Goal: Information Seeking & Learning: Find specific fact

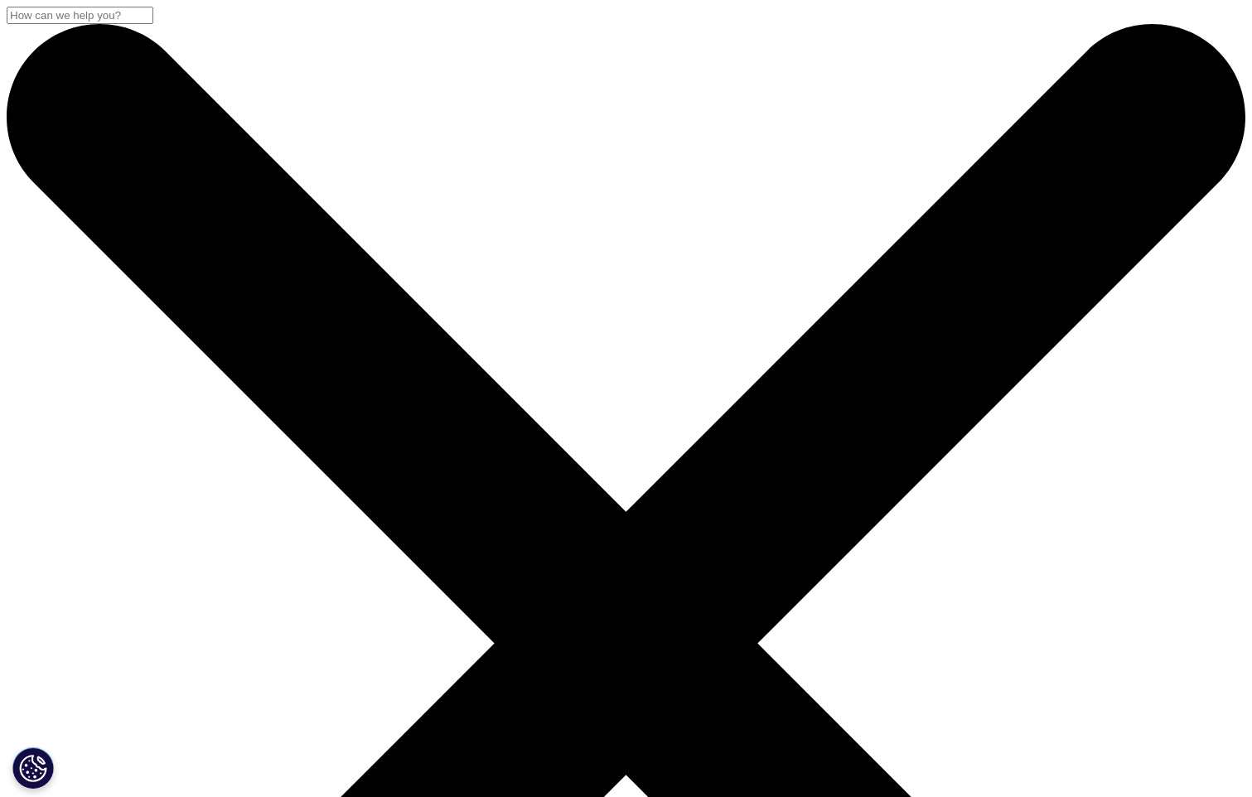
click at [153, 24] on input "Search" at bounding box center [80, 15] width 147 height 17
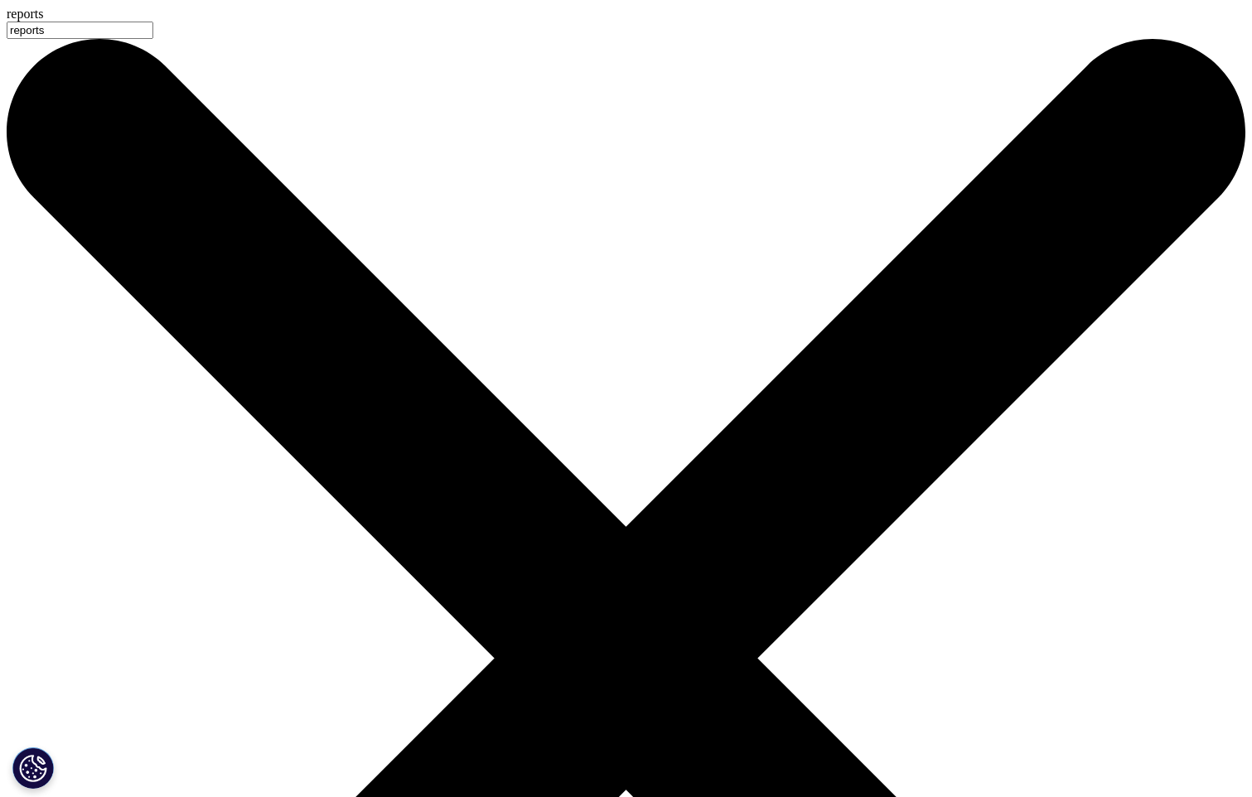
type input "reports"
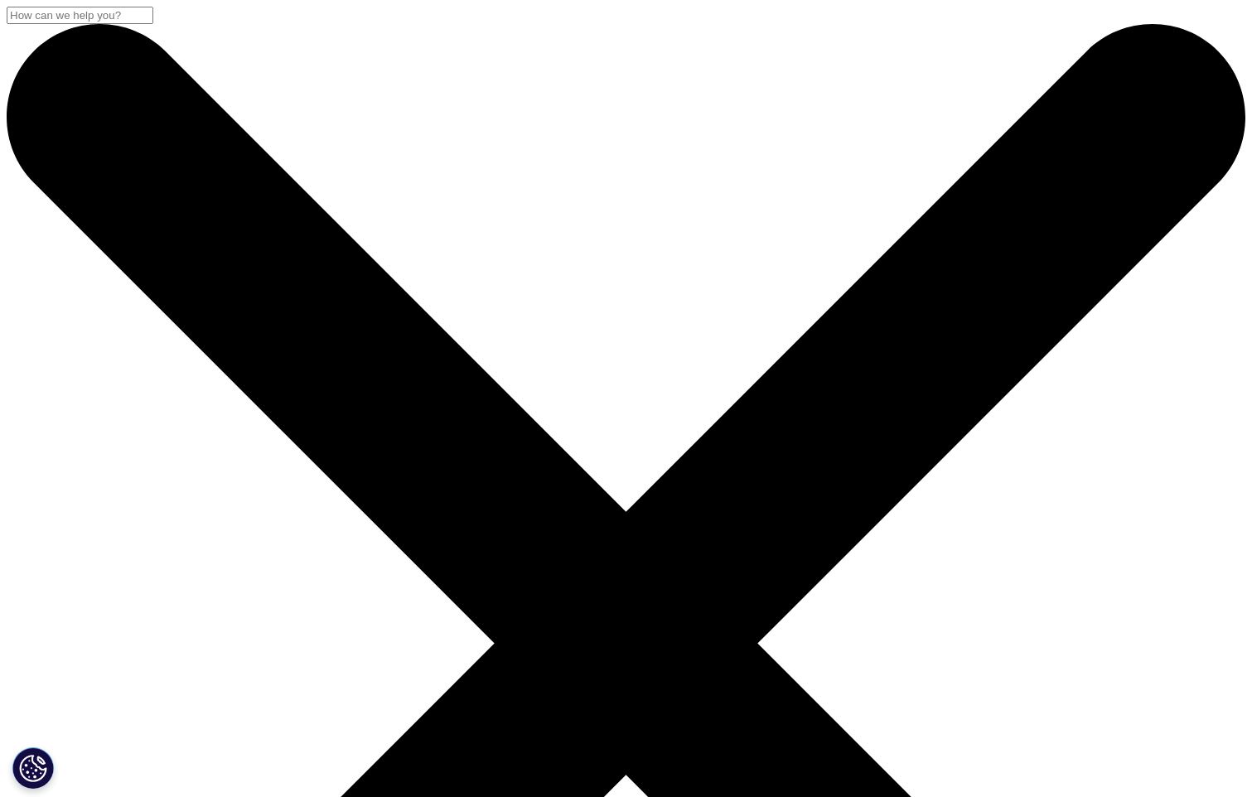
drag, startPoint x: 336, startPoint y: 347, endPoint x: 255, endPoint y: 259, distance: 119.7
type input "iqvia quarterly pharmaceutical market outlook report"
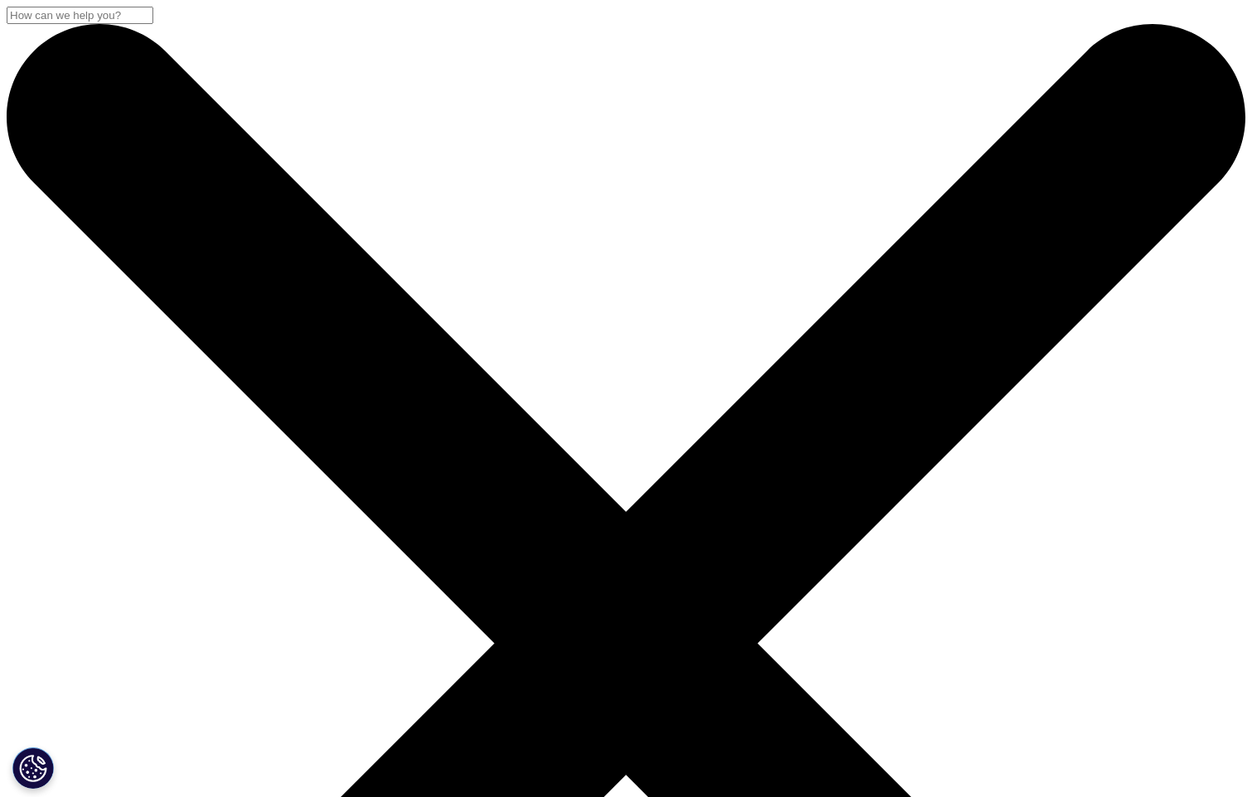
drag, startPoint x: 468, startPoint y: 548, endPoint x: 528, endPoint y: 546, distance: 59.7
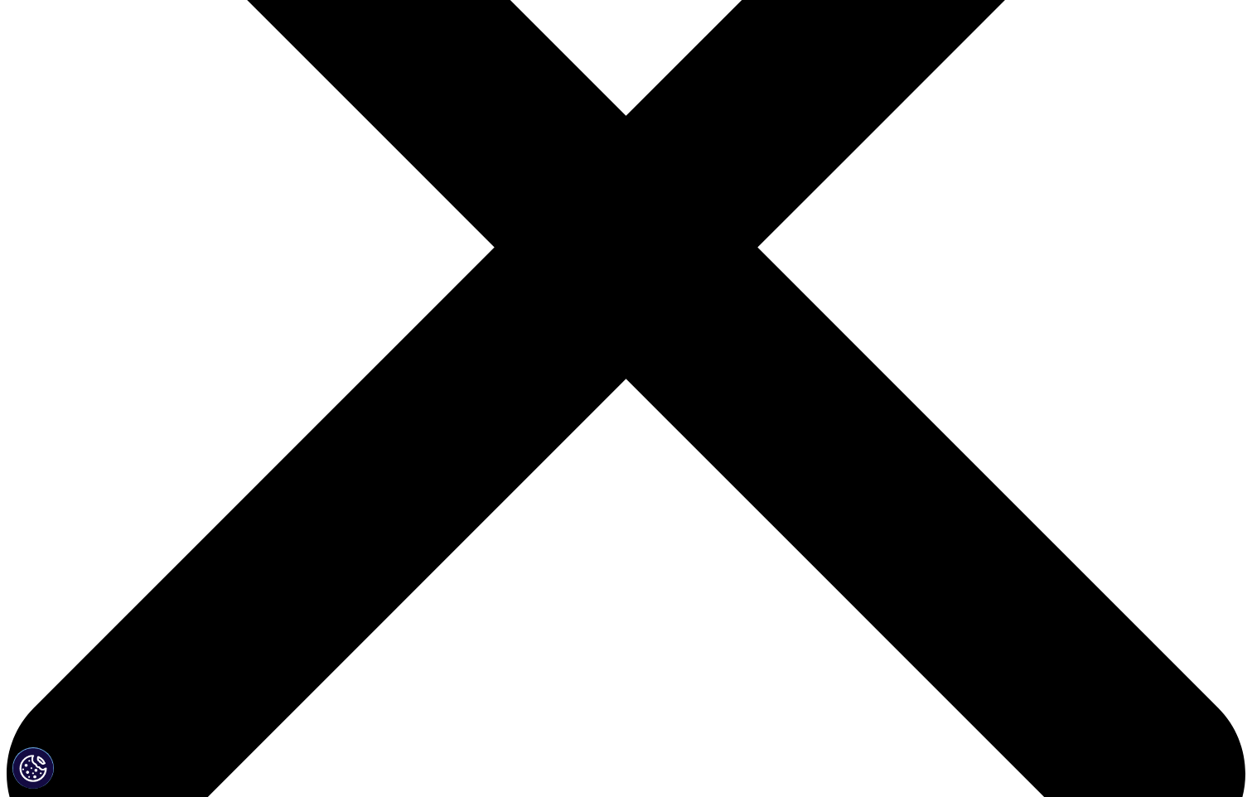
scroll to position [497, 0]
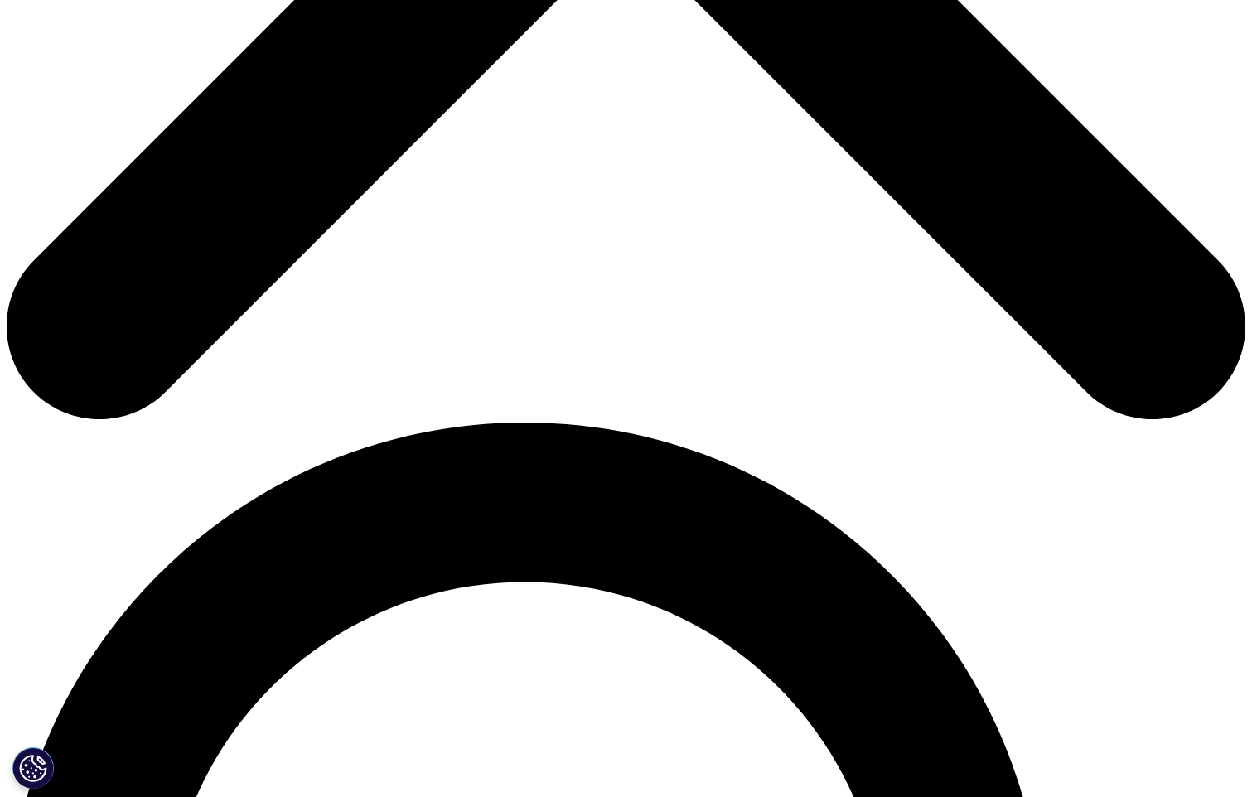
scroll to position [995, 0]
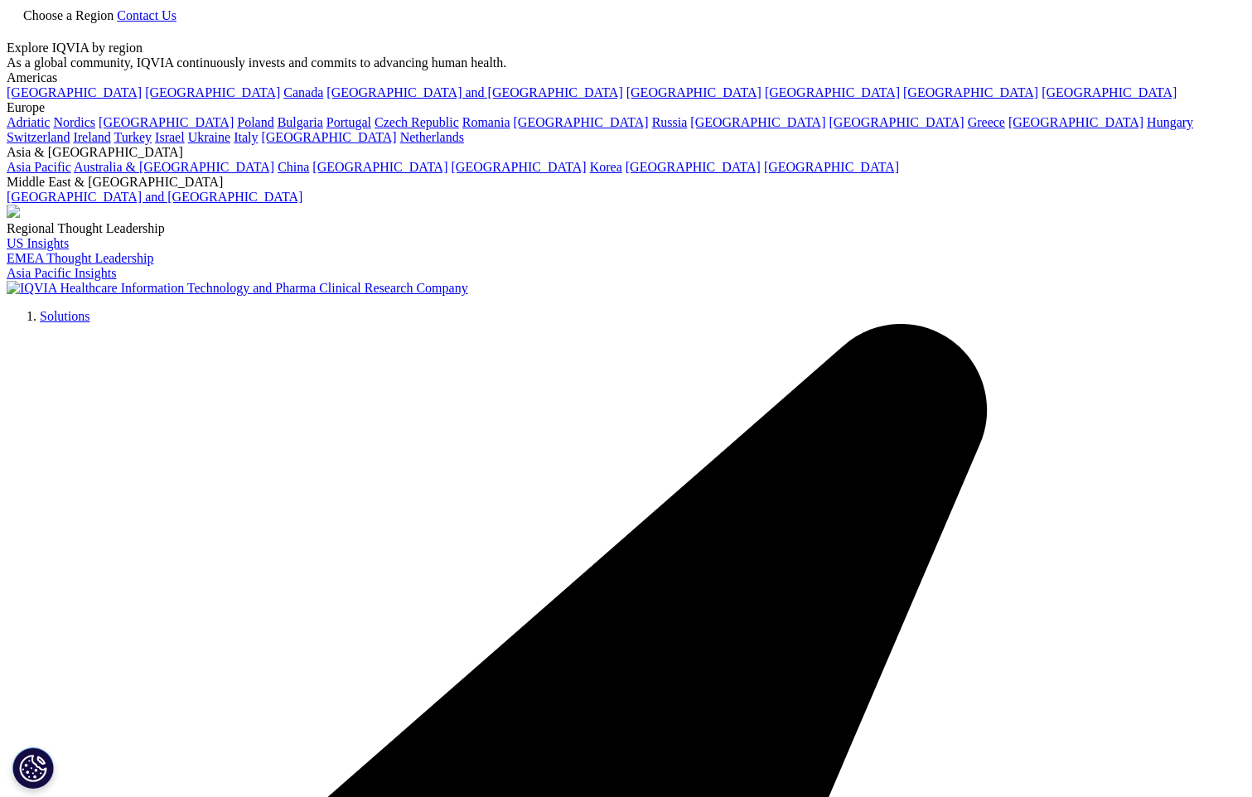
scroll to position [278, 978]
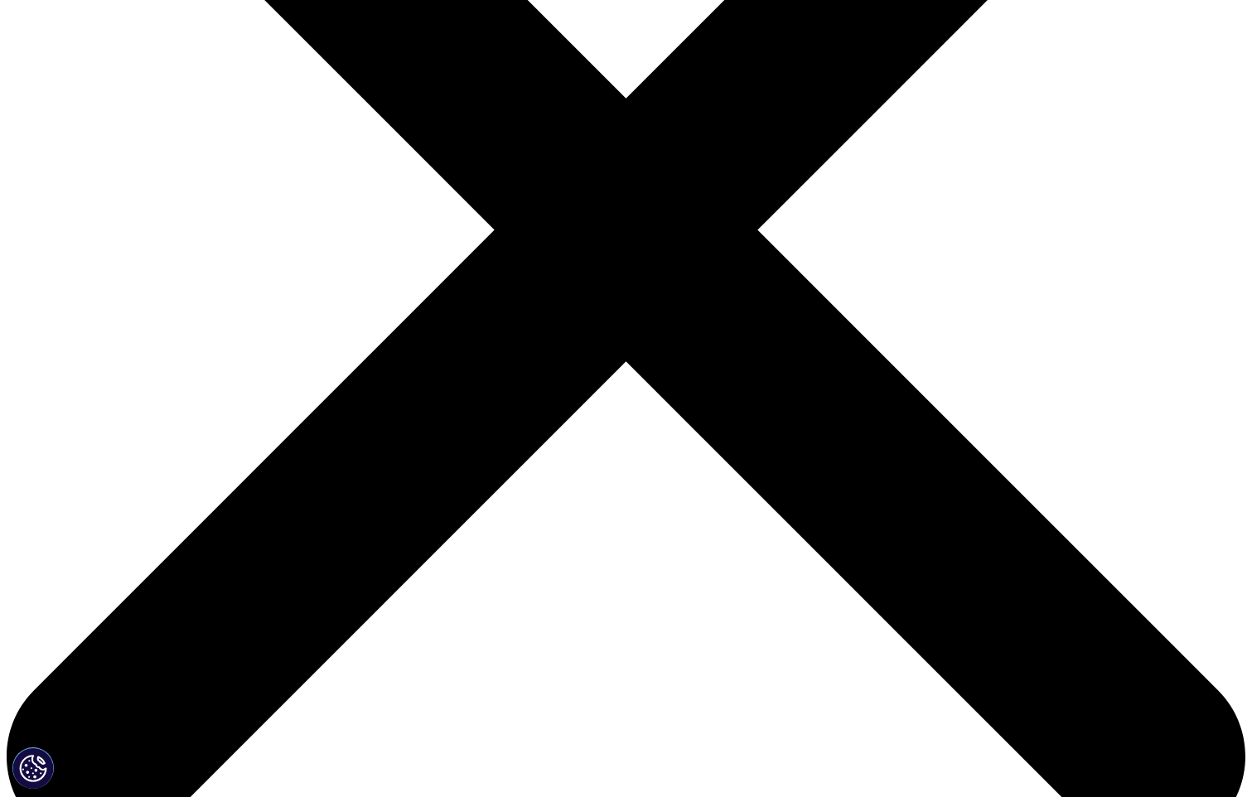
scroll to position [414, 0]
drag, startPoint x: 555, startPoint y: 753, endPoint x: 701, endPoint y: 753, distance: 145.9
